Goal: Task Accomplishment & Management: Use online tool/utility

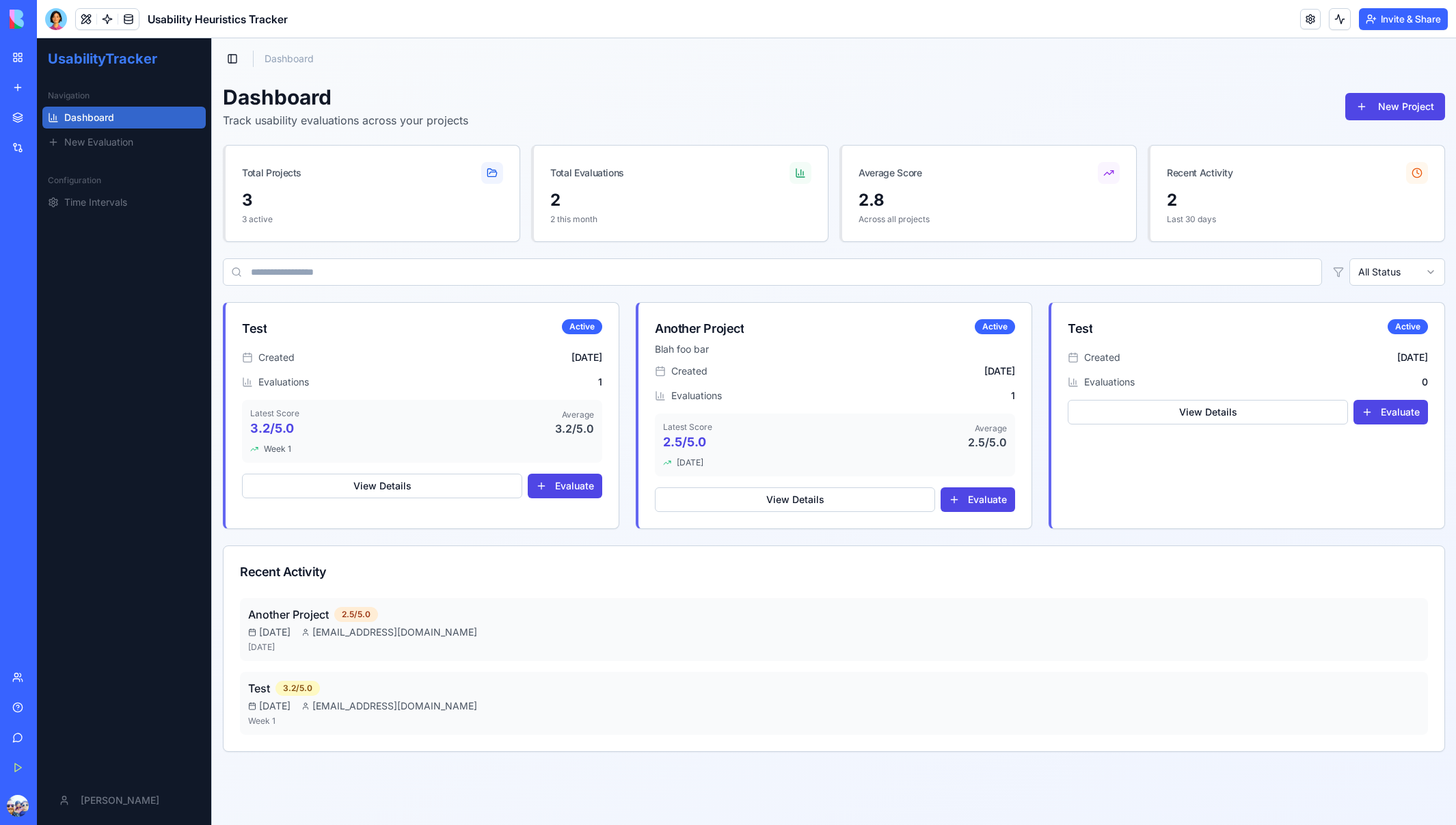
click at [90, 135] on link "New Evaluation" at bounding box center [124, 141] width 163 height 22
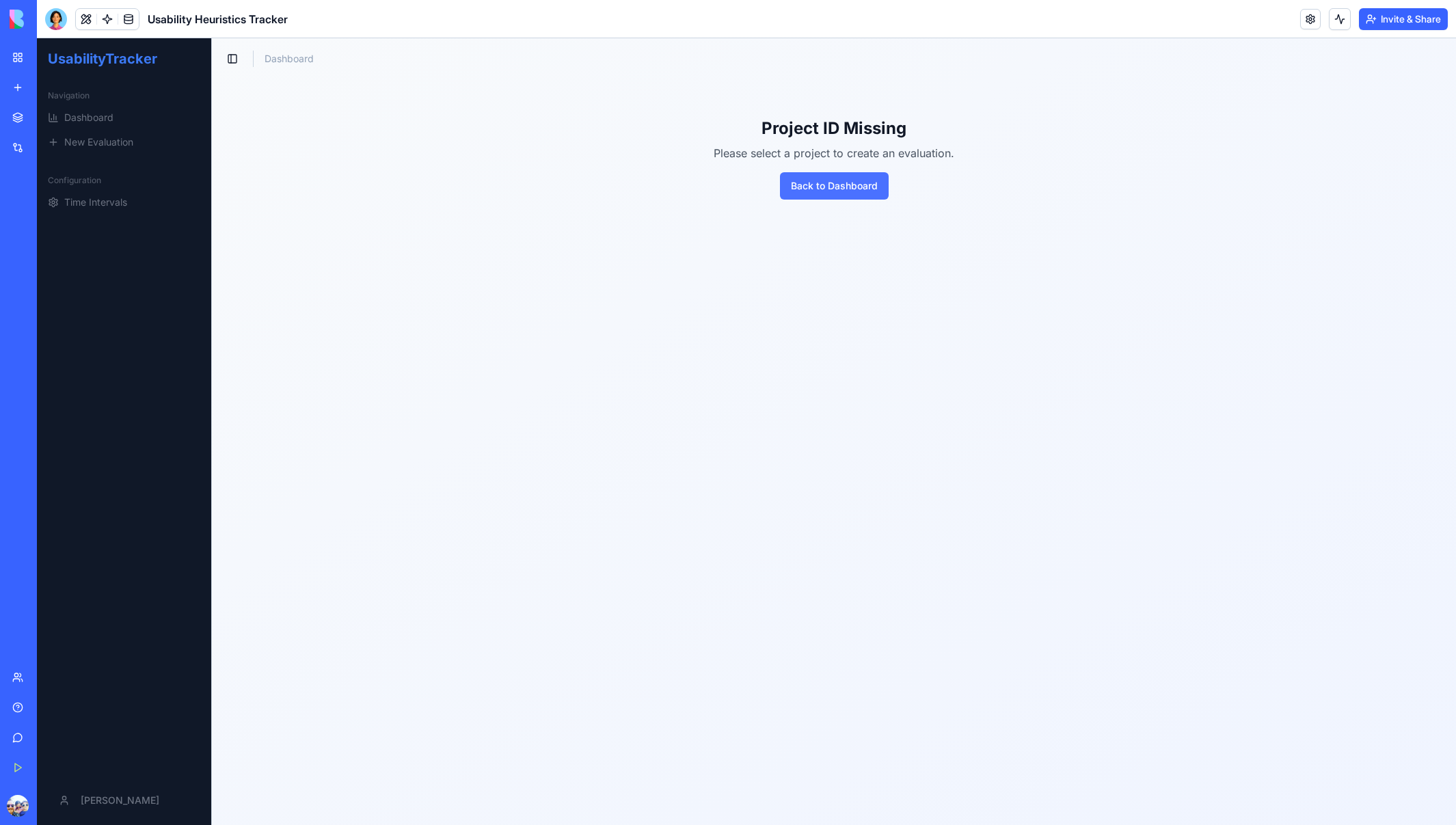
click at [858, 197] on button "Back to Dashboard" at bounding box center [833, 185] width 108 height 28
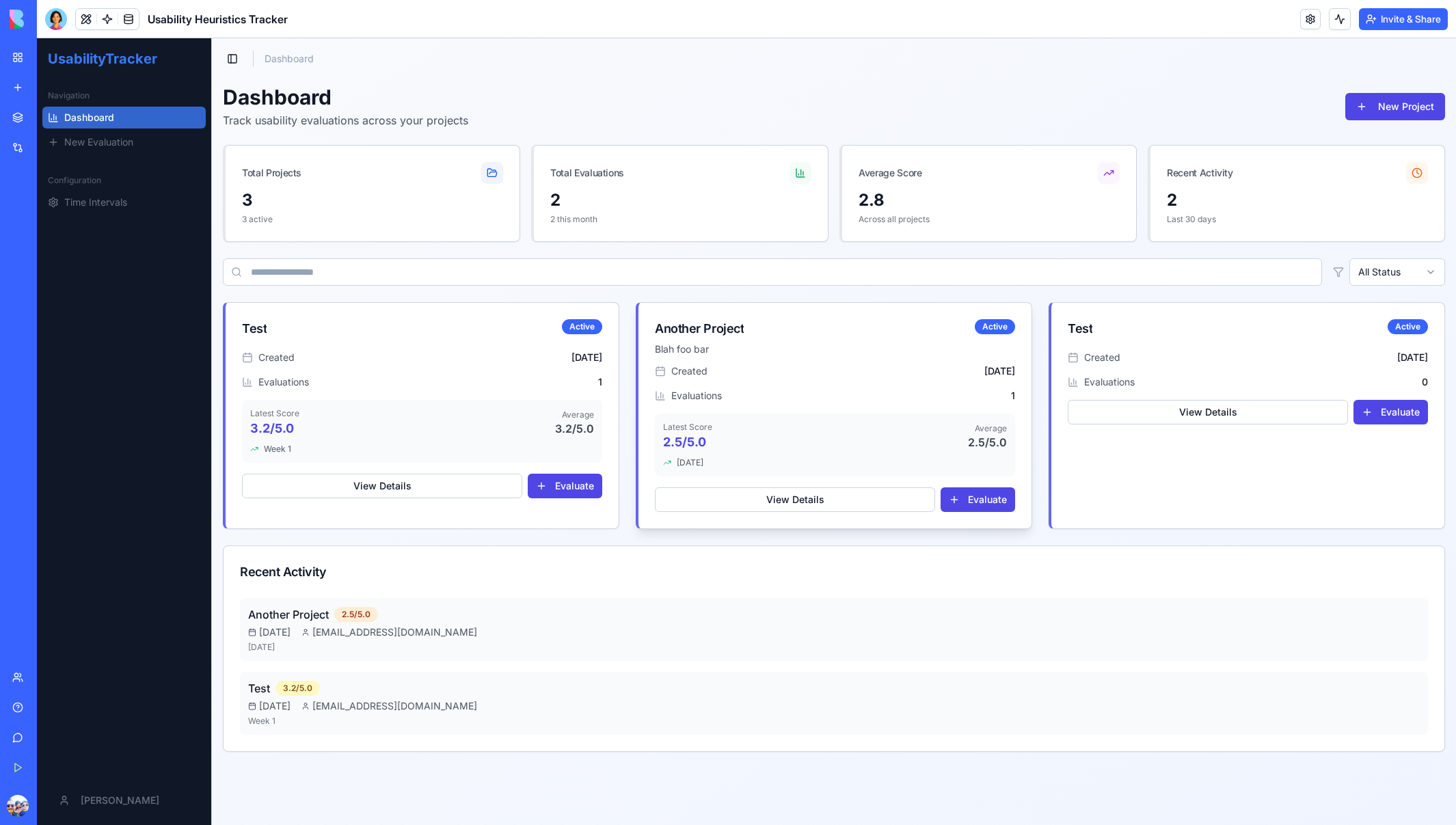
click at [984, 512] on div "Created [DATE] Evaluations 1 Latest Score 2.5 /5.0 Average 2.5 /5.0 [DATE] View…" at bounding box center [834, 446] width 393 height 164
click at [985, 503] on button "Evaluate" at bounding box center [978, 499] width 75 height 25
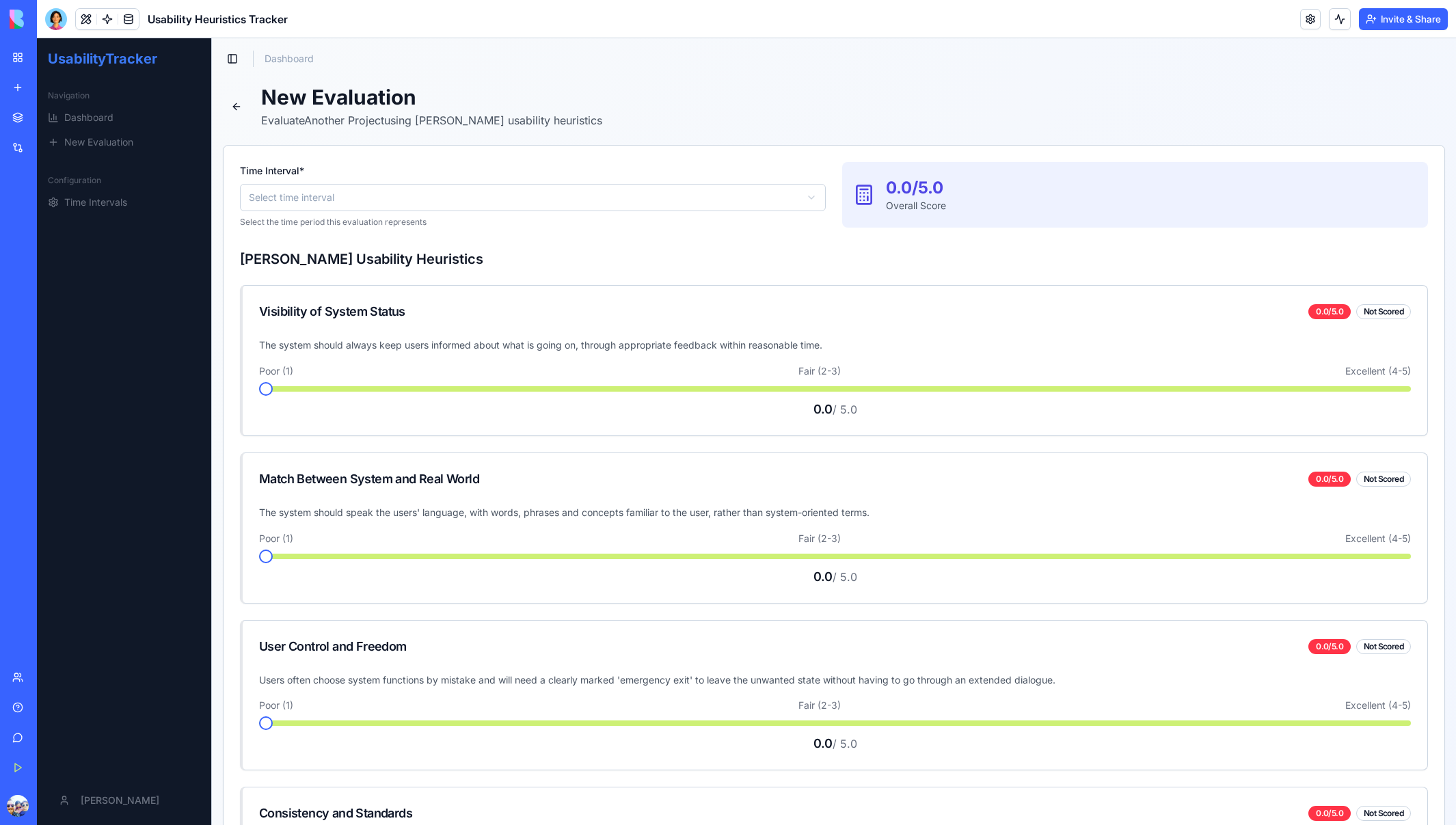
click at [236, 111] on button at bounding box center [236, 106] width 28 height 28
